Goal: Find specific page/section: Find specific page/section

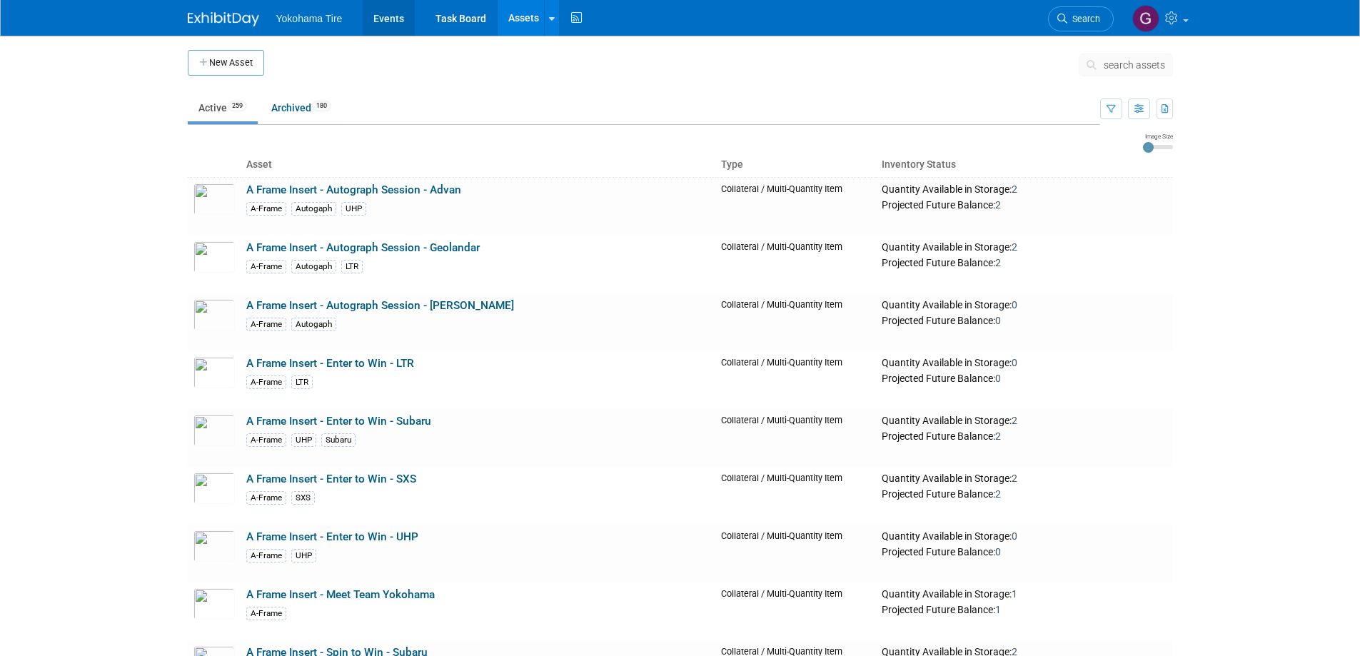
click at [388, 13] on link "Events" at bounding box center [389, 18] width 52 height 36
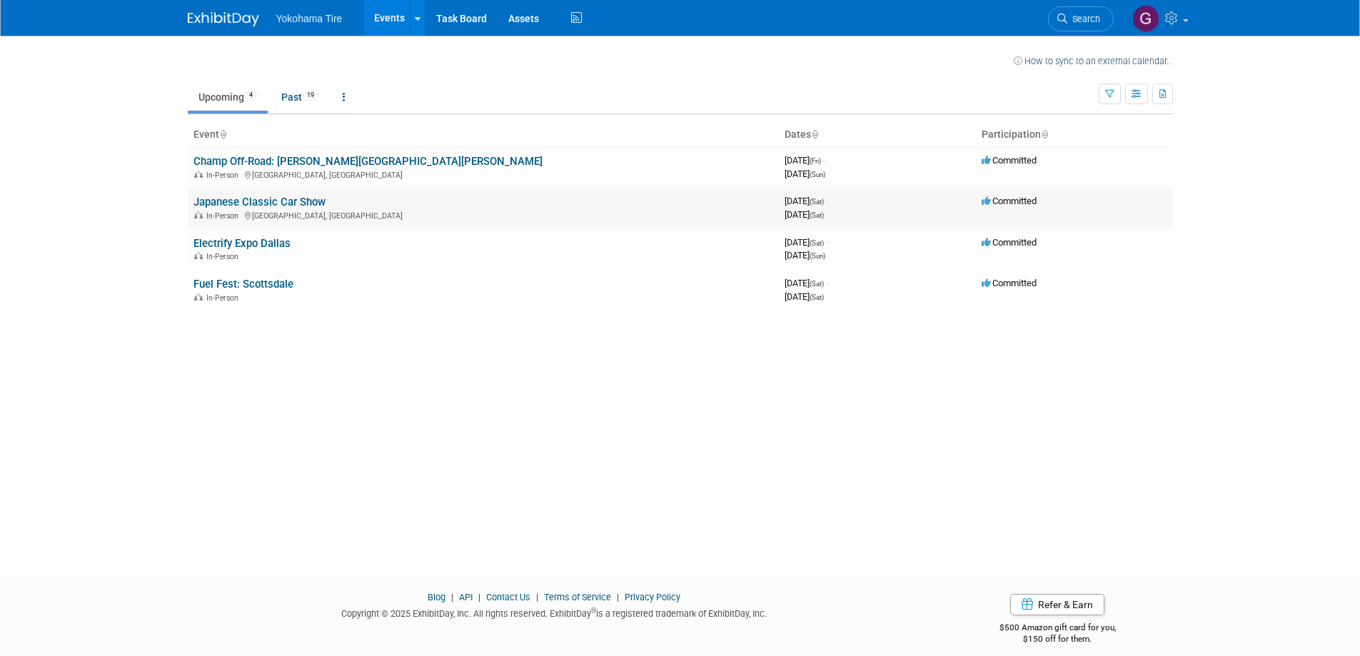
click at [264, 203] on link "Japanese Classic Car Show" at bounding box center [260, 202] width 132 height 13
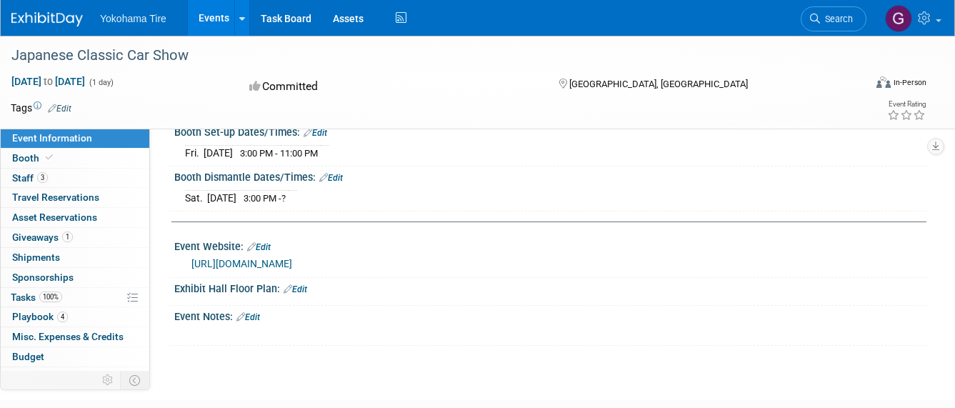
scroll to position [357, 0]
